Goal: Communication & Community: Answer question/provide support

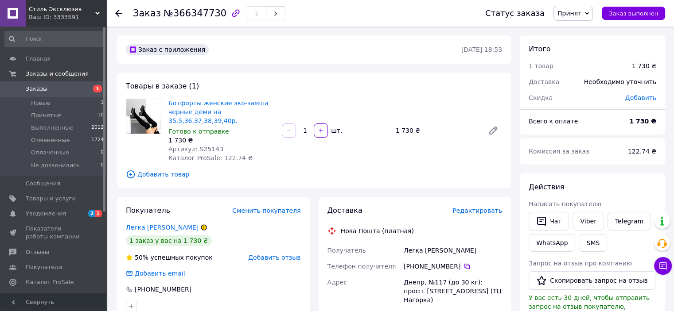
click at [114, 14] on div "Заказ №366347730 Статус заказа Принят Выполнен Отменен Оплаченный Не дозвонилис…" at bounding box center [389, 13] width 567 height 27
click at [117, 12] on use at bounding box center [118, 13] width 7 height 7
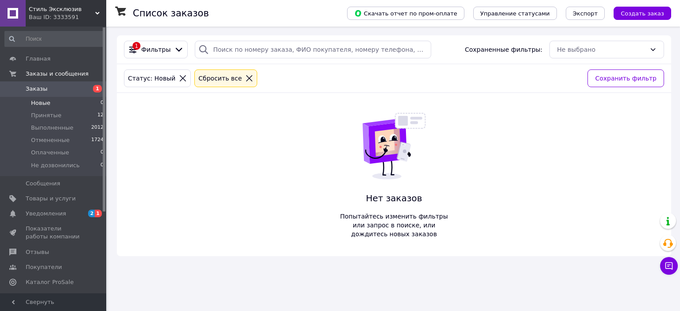
click at [245, 80] on icon at bounding box center [249, 78] width 8 height 8
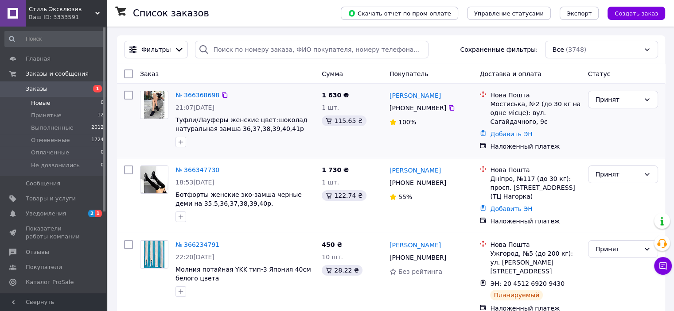
click at [196, 93] on link "№ 366368698" at bounding box center [197, 95] width 44 height 7
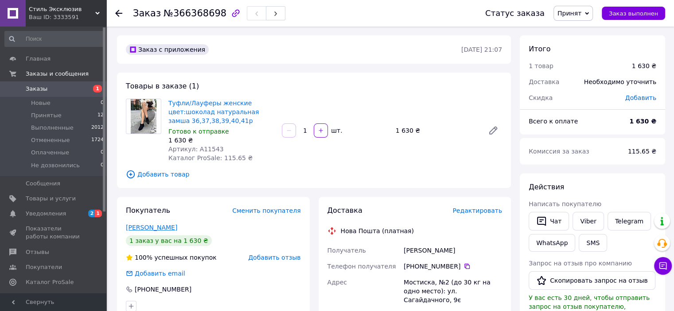
click at [152, 228] on link "[PERSON_NAME]" at bounding box center [151, 227] width 51 height 7
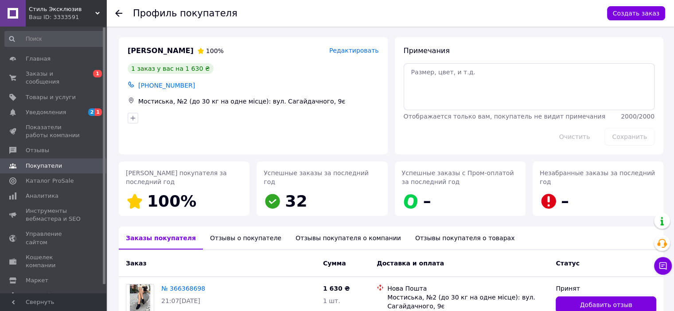
click at [120, 12] on use at bounding box center [118, 13] width 7 height 7
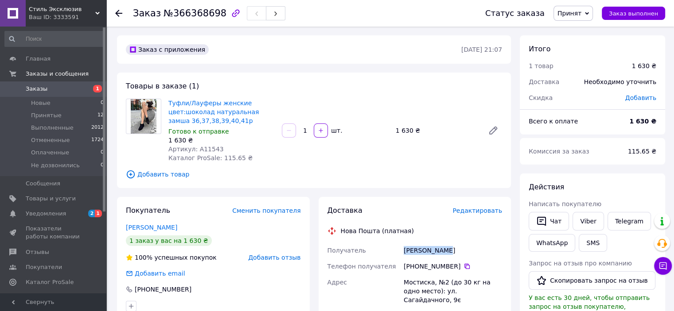
drag, startPoint x: 448, startPoint y: 249, endPoint x: 390, endPoint y: 249, distance: 58.0
copy div "Получатель [PERSON_NAME]"
drag, startPoint x: 454, startPoint y: 267, endPoint x: 421, endPoint y: 268, distance: 33.3
click at [421, 268] on div "[PHONE_NUMBER]" at bounding box center [453, 266] width 98 height 9
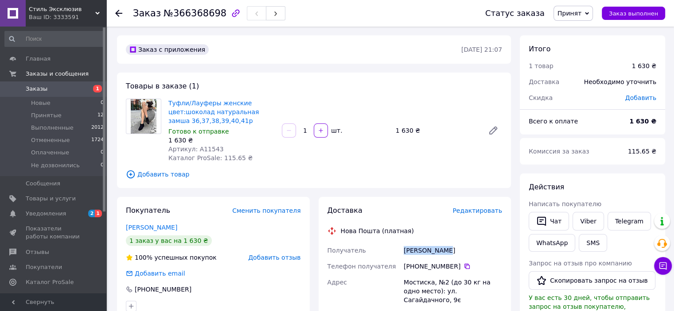
copy div "97 262 06 29"
click at [474, 243] on div "[PERSON_NAME]" at bounding box center [453, 251] width 102 height 16
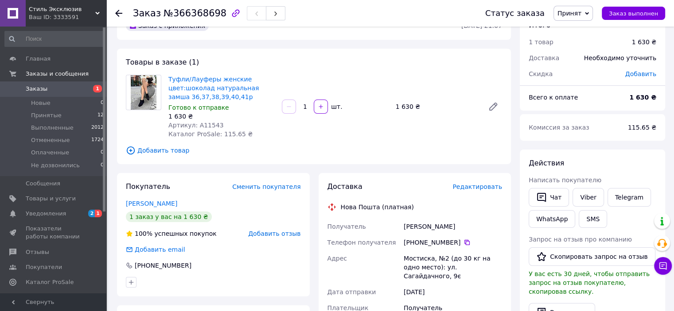
scroll to position [44, 0]
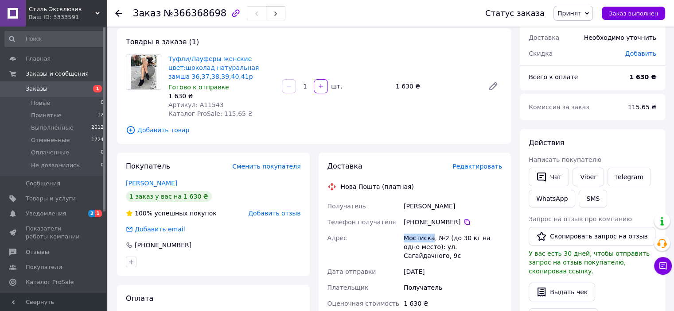
drag, startPoint x: 429, startPoint y: 239, endPoint x: 393, endPoint y: 237, distance: 36.8
click at [393, 237] on div "Получатель [PERSON_NAME] Телефон получателя [PHONE_NUMBER]   Адрес [STREET_ADDR…" at bounding box center [415, 301] width 179 height 206
copy div "[PERSON_NAME]"
drag, startPoint x: 450, startPoint y: 206, endPoint x: 388, endPoint y: 207, distance: 62.5
click at [388, 207] on div "Получатель [PERSON_NAME] Телефон получателя [PHONE_NUMBER]   Адрес [STREET_ADDR…" at bounding box center [415, 301] width 179 height 206
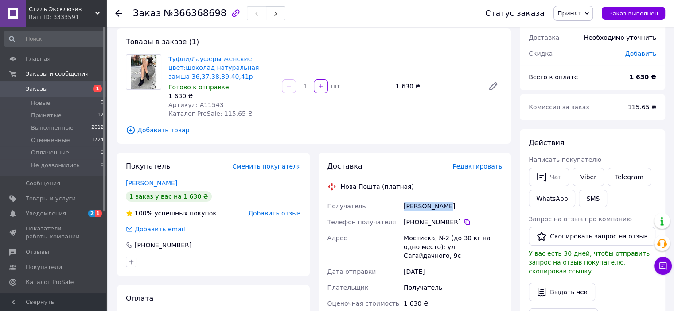
copy div "Получатель [PERSON_NAME]"
drag, startPoint x: 194, startPoint y: 102, endPoint x: 223, endPoint y: 101, distance: 29.3
click at [223, 101] on div "Артикул: A11543" at bounding box center [221, 105] width 106 height 9
copy span "A11543"
click at [461, 218] on div "[PHONE_NUMBER]" at bounding box center [453, 222] width 98 height 9
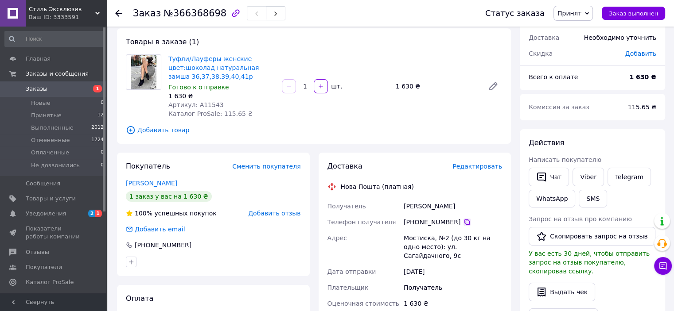
click at [464, 221] on icon at bounding box center [466, 222] width 5 height 5
drag, startPoint x: 399, startPoint y: 238, endPoint x: 445, endPoint y: 241, distance: 45.7
click at [445, 241] on div "Получатель [PERSON_NAME] Телефон получателя [PHONE_NUMBER]   Адрес [STREET_ADDR…" at bounding box center [415, 301] width 179 height 206
copy div "Адрес Мостиска, №2"
click at [117, 13] on use at bounding box center [118, 13] width 7 height 7
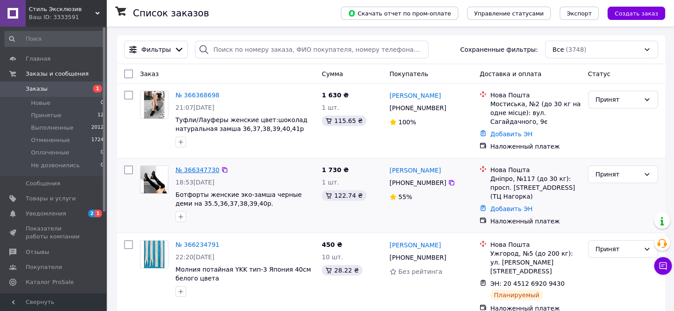
click at [197, 168] on link "№ 366347730" at bounding box center [197, 170] width 44 height 7
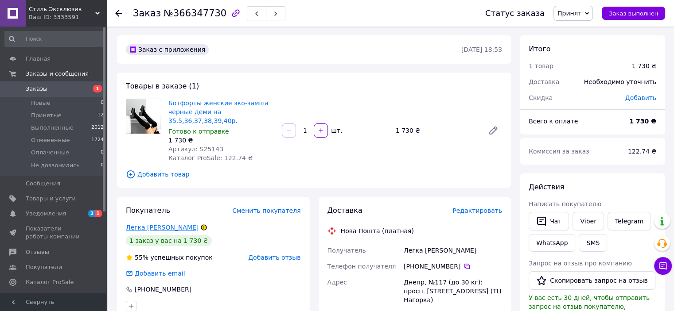
click at [145, 224] on link "Легка [PERSON_NAME]" at bounding box center [162, 227] width 73 height 7
click at [121, 12] on icon at bounding box center [118, 13] width 7 height 7
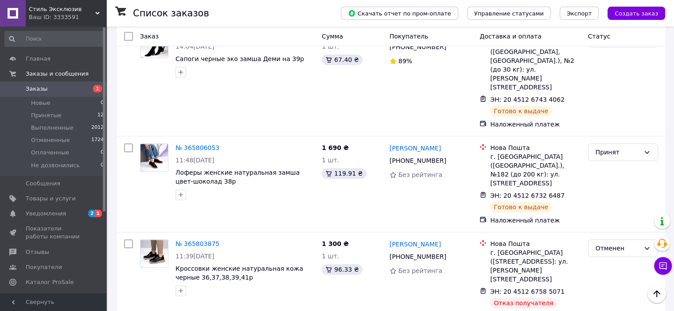
scroll to position [886, 0]
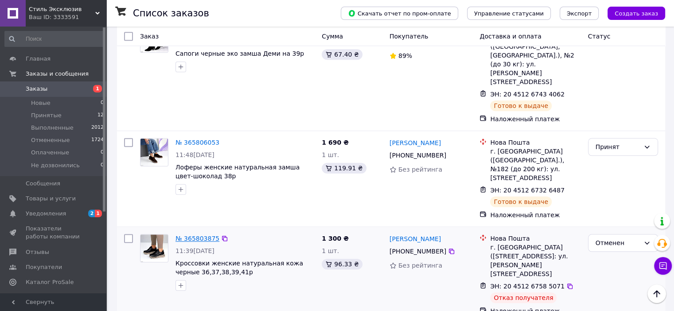
click at [197, 235] on link "№ 365803875" at bounding box center [197, 238] width 44 height 7
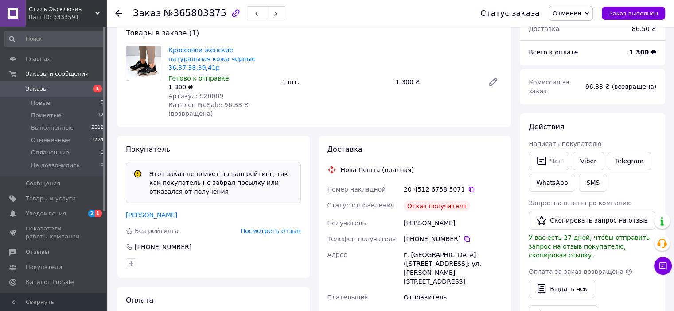
scroll to position [89, 0]
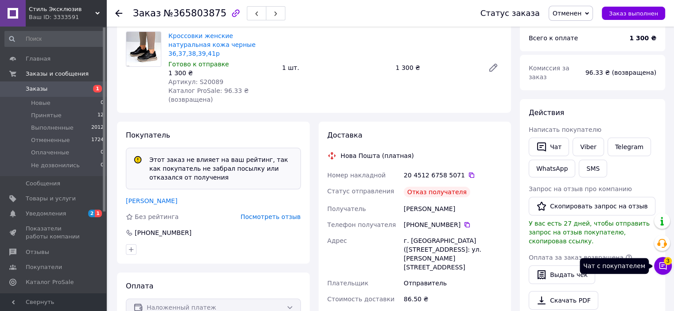
click at [661, 265] on icon at bounding box center [663, 267] width 8 height 8
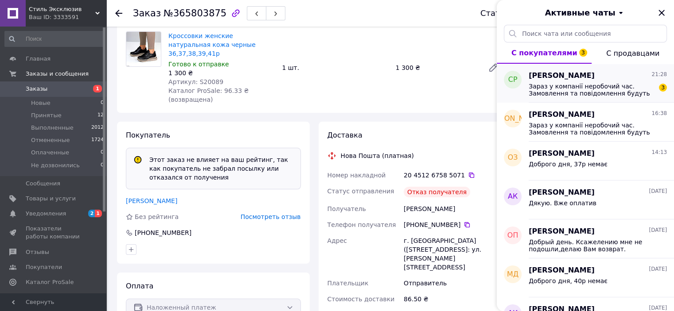
click at [609, 78] on div "[PERSON_NAME] 21:28" at bounding box center [598, 76] width 138 height 10
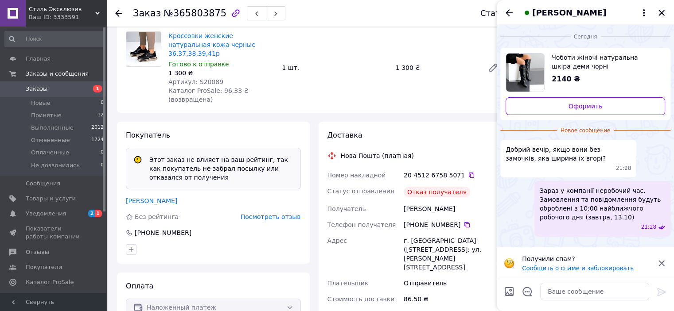
click at [555, 62] on span "Чоботи жіночі натуральна шкіра деми чорні 36,37,38,39,40р." at bounding box center [605, 62] width 106 height 18
click at [559, 286] on textarea at bounding box center [594, 292] width 109 height 18
type textarea "Доброго вечора)"
click at [661, 291] on icon at bounding box center [661, 292] width 11 height 11
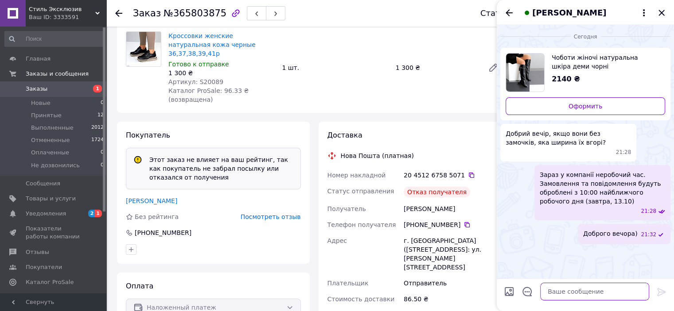
click at [556, 290] on textarea at bounding box center [594, 292] width 109 height 18
type textarea "[PERSON_NAME] вас цікавить розмір?"
click at [659, 290] on icon at bounding box center [661, 292] width 11 height 11
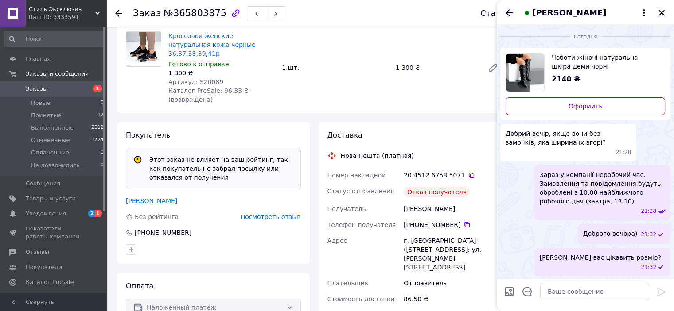
click at [504, 10] on icon "Назад" at bounding box center [509, 13] width 11 height 11
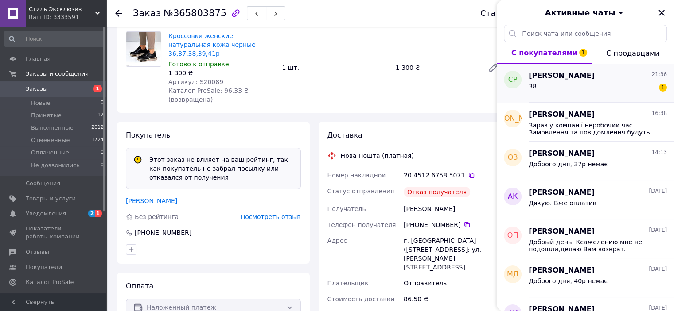
click at [581, 91] on div "38 1" at bounding box center [598, 88] width 138 height 14
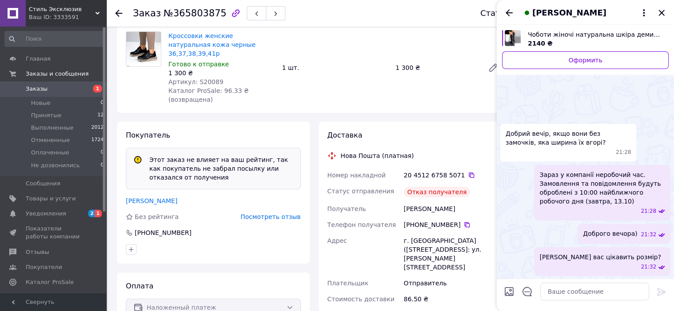
scroll to position [32, 0]
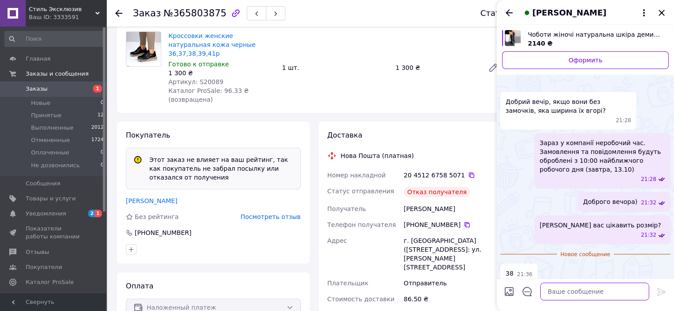
click at [565, 291] on textarea at bounding box center [594, 292] width 109 height 18
click at [525, 294] on textarea "42см" at bounding box center [585, 292] width 127 height 18
type textarea "верх 42см"
click at [665, 294] on icon at bounding box center [661, 292] width 11 height 11
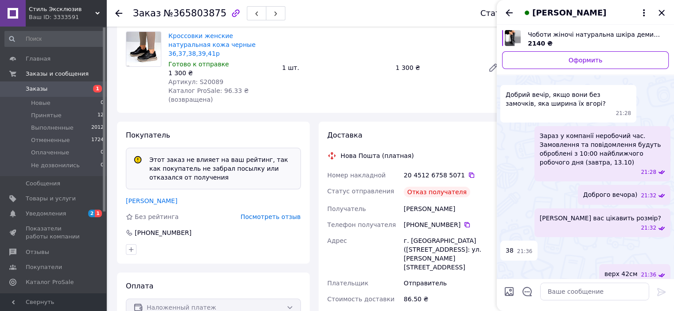
scroll to position [18, 0]
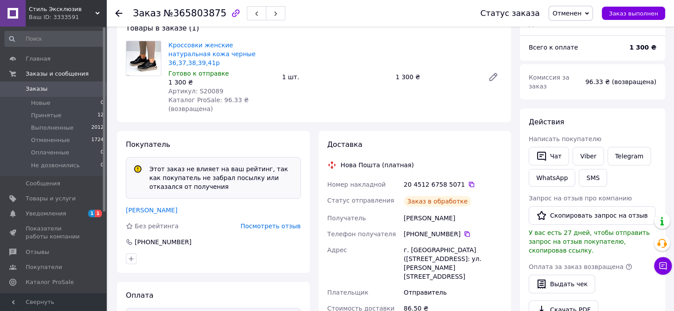
scroll to position [101, 0]
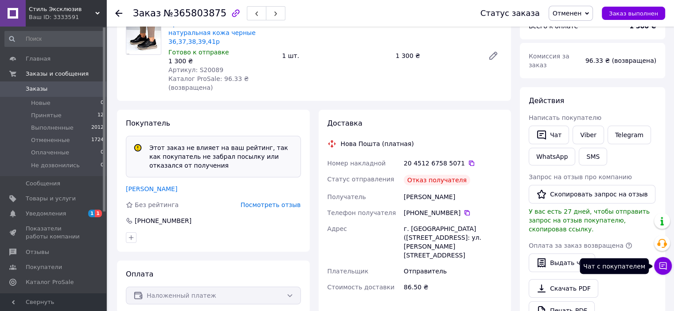
click at [663, 265] on icon at bounding box center [662, 266] width 9 height 9
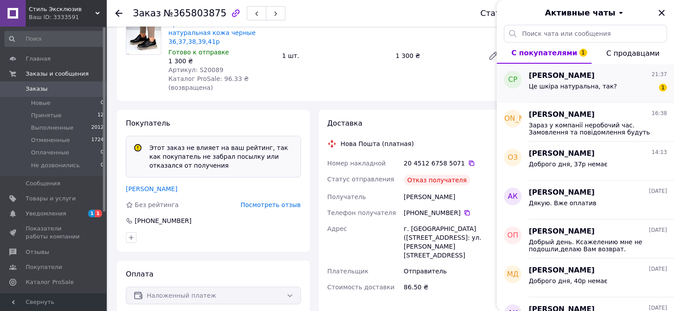
click at [611, 80] on div "Сергей Романец 21:37" at bounding box center [598, 76] width 138 height 10
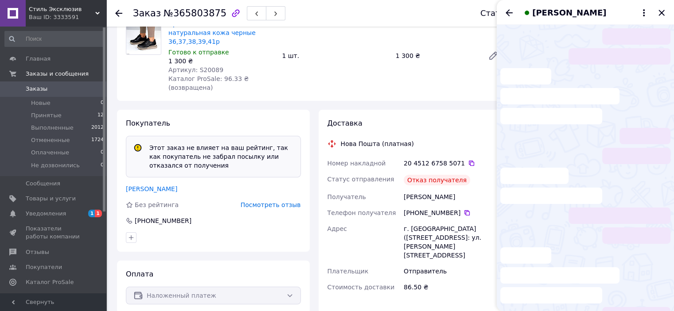
scroll to position [78, 0]
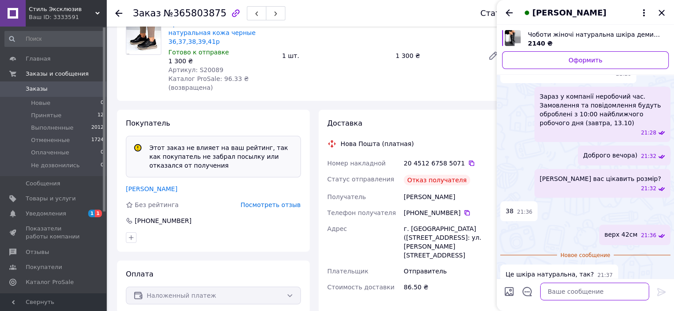
click at [554, 295] on textarea at bounding box center [594, 292] width 109 height 18
type textarea "так"
click at [659, 291] on icon at bounding box center [661, 292] width 11 height 11
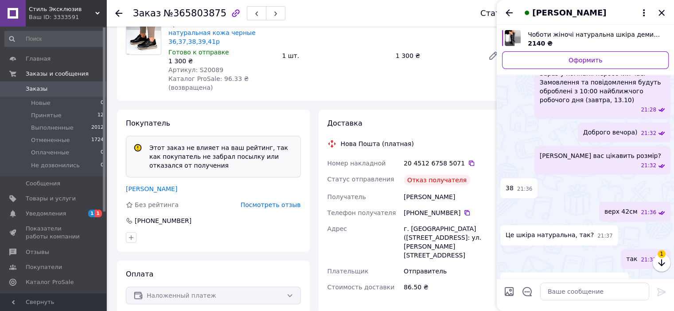
scroll to position [87, 0]
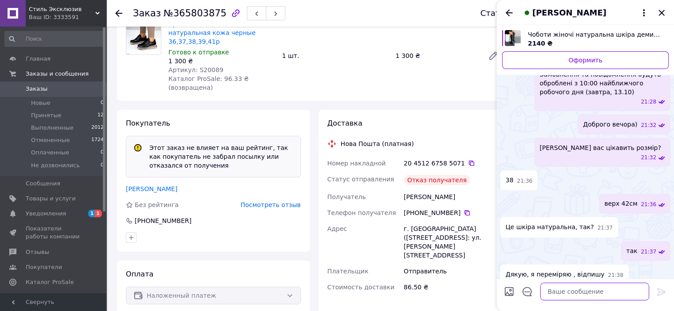
click at [557, 293] on textarea at bounding box center [594, 292] width 109 height 18
type textarea "ок"
click at [660, 290] on icon at bounding box center [661, 292] width 8 height 8
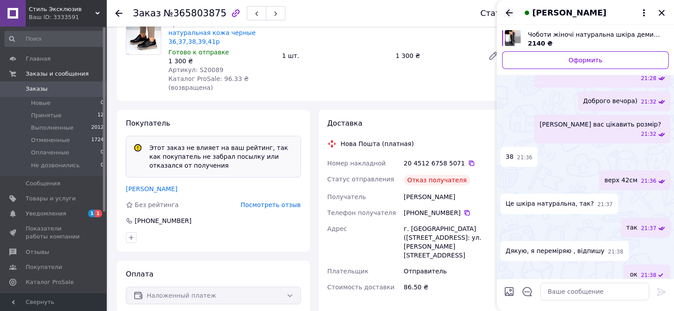
click at [508, 12] on icon "Назад" at bounding box center [509, 13] width 11 height 11
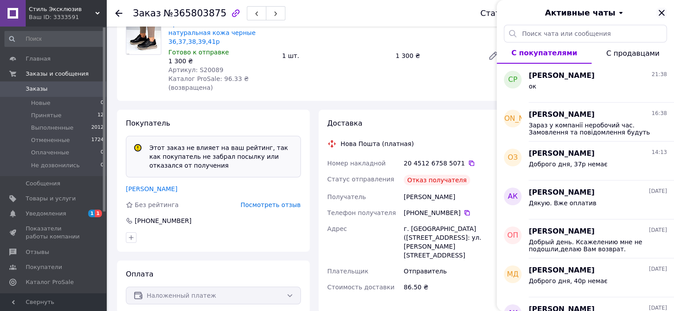
click at [661, 14] on icon "Закрыть" at bounding box center [661, 13] width 6 height 6
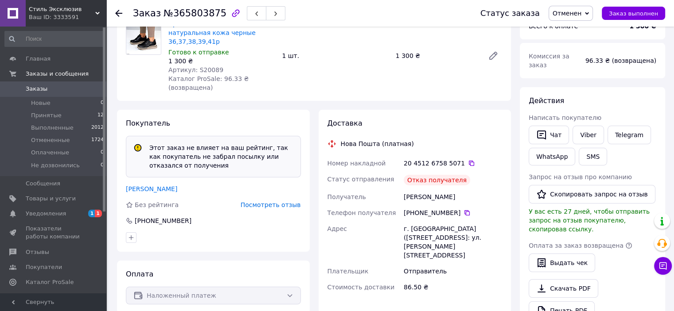
drag, startPoint x: 457, startPoint y: 187, endPoint x: 401, endPoint y: 184, distance: 56.3
click at [401, 184] on div "Номер накладной 20 4512 6758 5071   Статус отправления Отказ получателя Получат…" at bounding box center [415, 225] width 179 height 140
copy div "Получатель Хайлук Валентинп"
click at [473, 178] on div "Отказ получателя" at bounding box center [453, 180] width 102 height 18
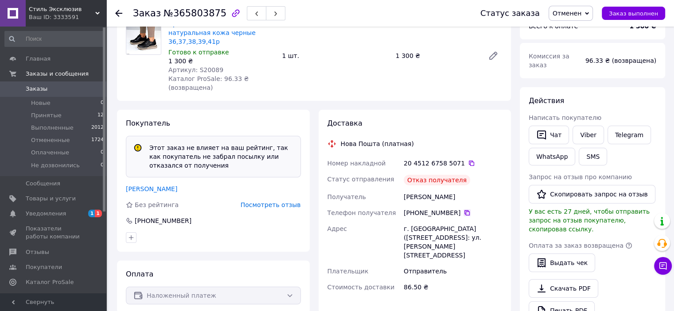
click at [464, 210] on icon at bounding box center [466, 212] width 5 height 5
drag, startPoint x: 402, startPoint y: 222, endPoint x: 455, endPoint y: 233, distance: 53.3
click at [455, 233] on div "г. [GEOGRAPHIC_DATA] ([STREET_ADDRESS]: ул. [PERSON_NAME][STREET_ADDRESS]" at bounding box center [453, 242] width 102 height 43
copy div "г. [GEOGRAPHIC_DATA] ([STREET_ADDRESS]: ул. [PERSON_NAME][STREET_ADDRESS]"
click at [260, 237] on div "Покупатель Этот заказ не влияет на ваш рейтинг, так как покупатель не забрал по…" at bounding box center [213, 181] width 193 height 142
